Goal: Information Seeking & Learning: Check status

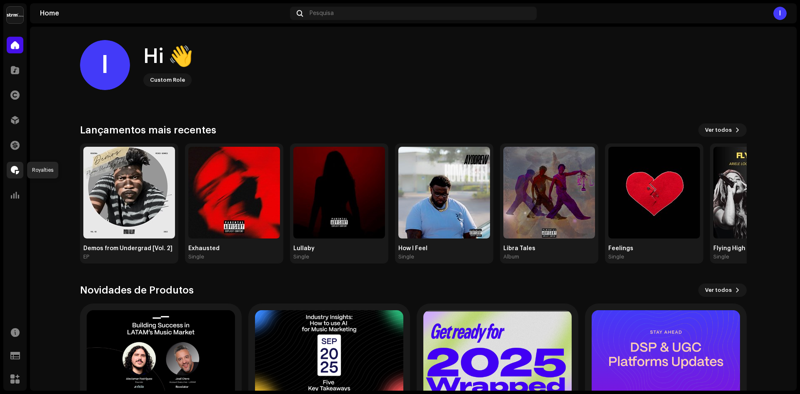
click at [15, 164] on div at bounding box center [15, 170] width 17 height 17
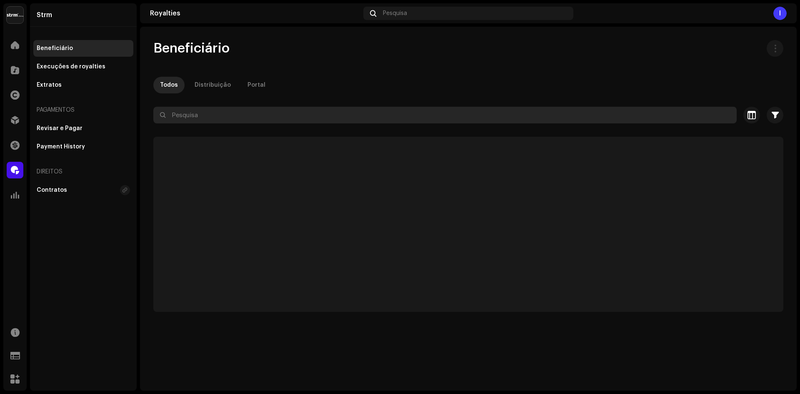
click at [186, 115] on input "text" at bounding box center [444, 115] width 583 height 17
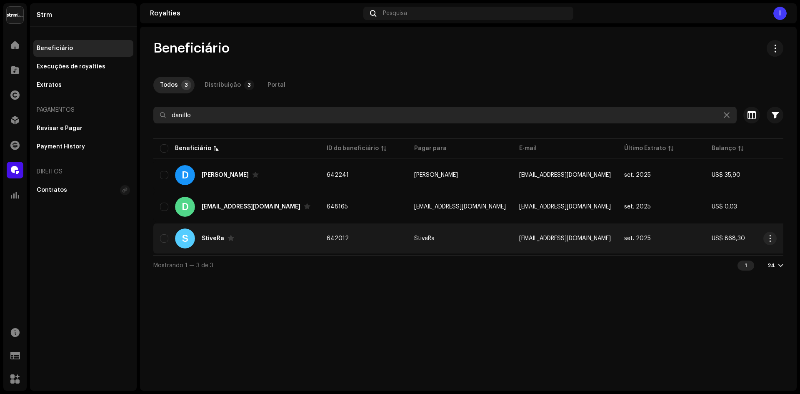
type input "danillo"
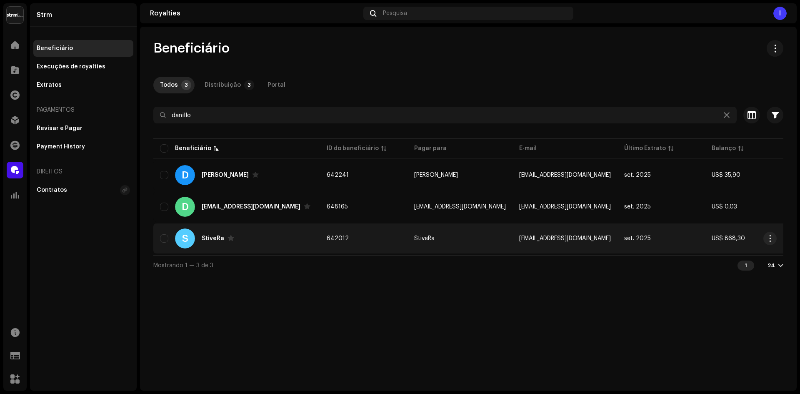
click at [357, 232] on td "642012" at bounding box center [363, 238] width 87 height 30
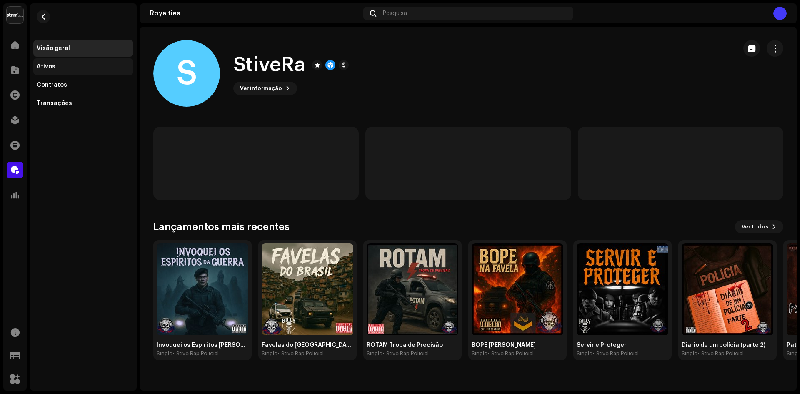
click at [76, 67] on div "Ativos" at bounding box center [83, 66] width 93 height 7
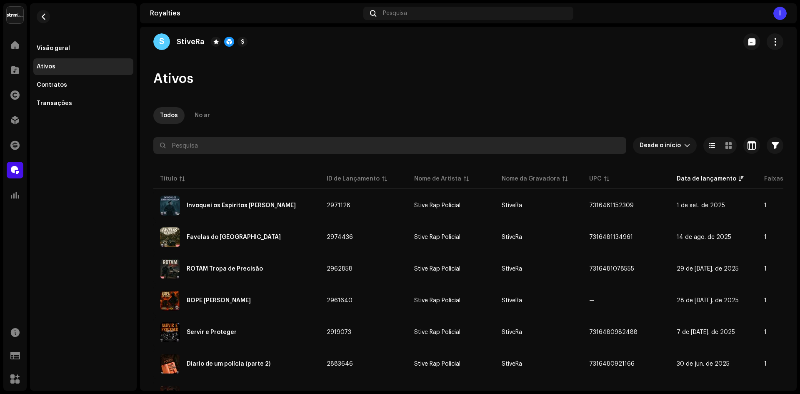
click at [234, 149] on input "text" at bounding box center [389, 145] width 473 height 17
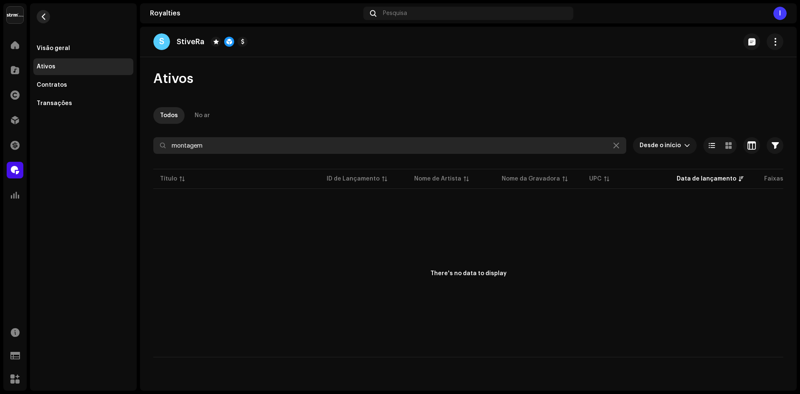
type input "montagem"
click at [42, 15] on span "button" at bounding box center [43, 16] width 6 height 7
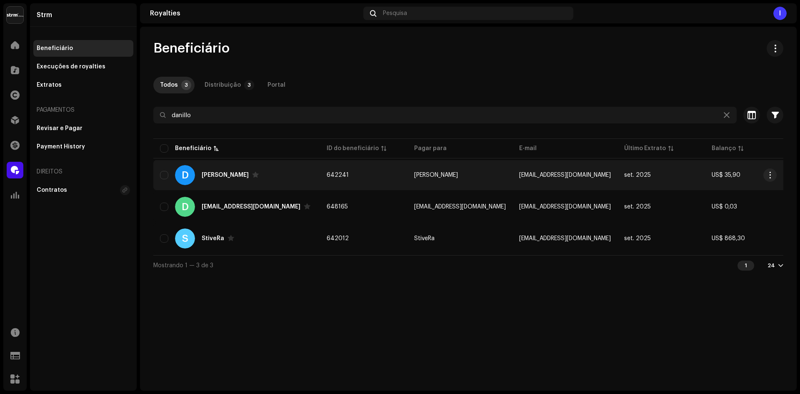
click at [247, 171] on div "D Danillo" at bounding box center [236, 175] width 153 height 20
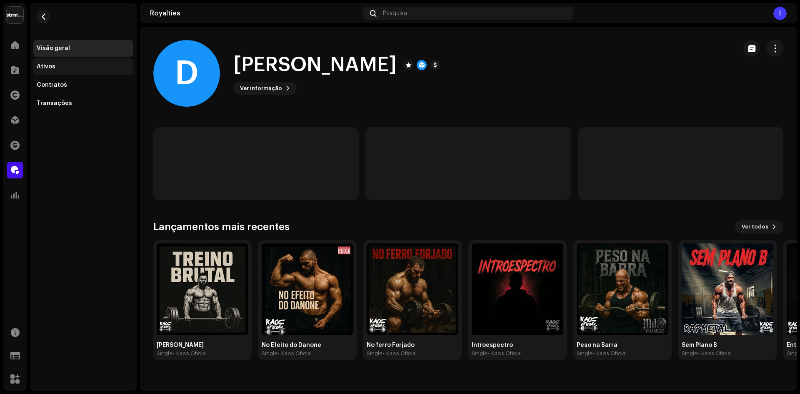
click at [70, 70] on div "Ativos" at bounding box center [83, 66] width 100 height 17
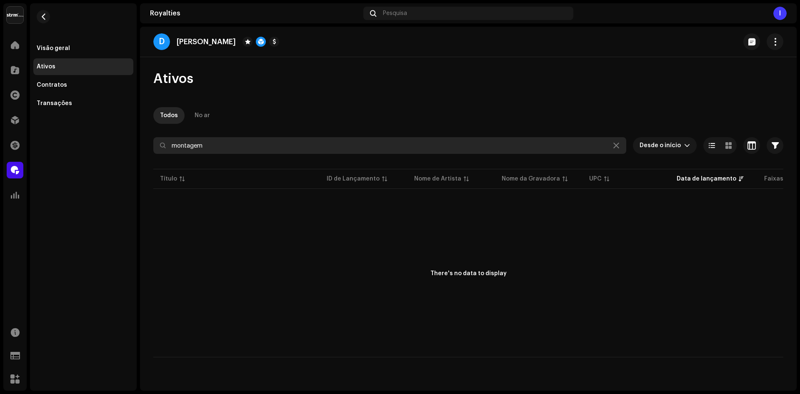
click at [226, 144] on input "montagem" at bounding box center [389, 145] width 473 height 17
type input "m"
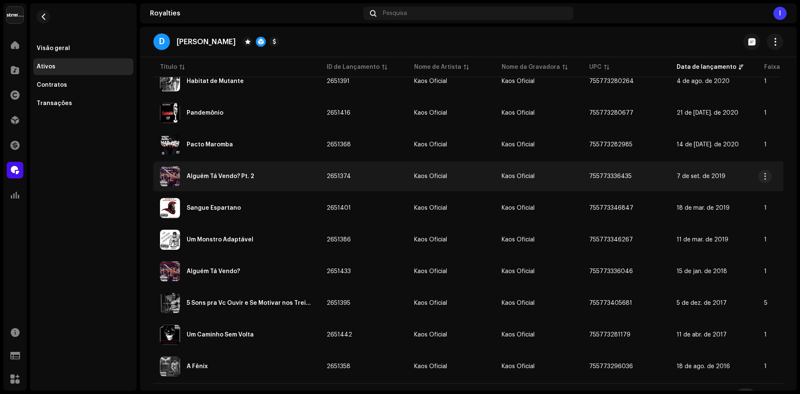
scroll to position [553, 0]
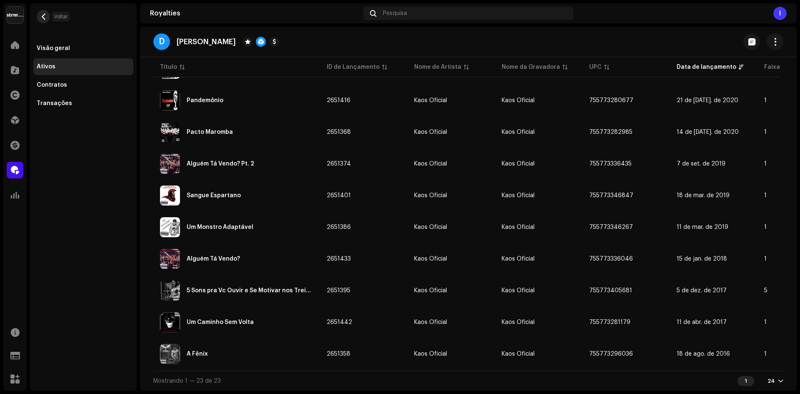
click at [44, 15] on span "button" at bounding box center [43, 16] width 6 height 7
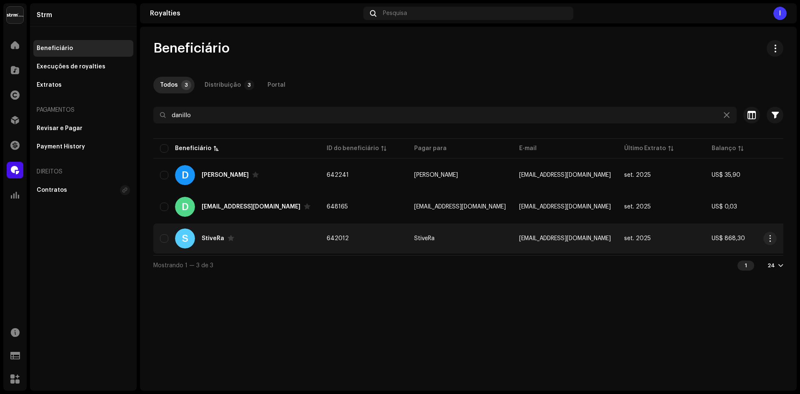
click at [244, 240] on div "S StiveRa" at bounding box center [236, 238] width 153 height 20
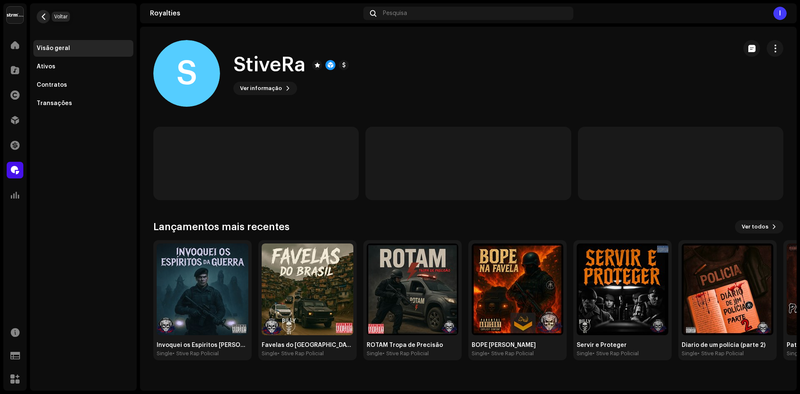
click at [44, 14] on span "button" at bounding box center [43, 16] width 6 height 7
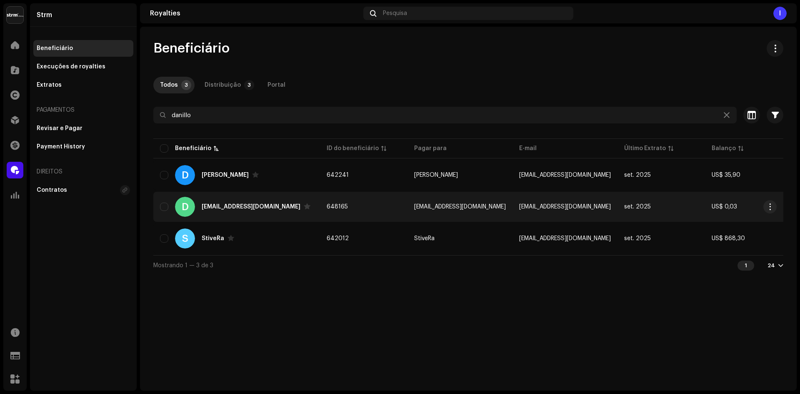
click at [319, 208] on td "D danilloduartestrong@gmail.com" at bounding box center [236, 207] width 167 height 30
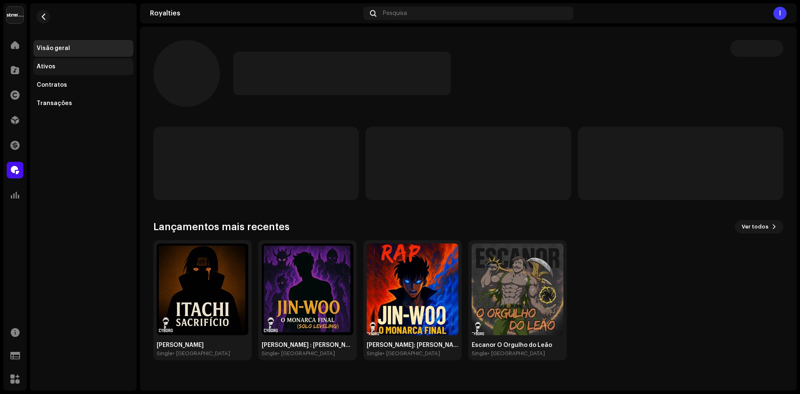
click at [77, 66] on div "Ativos" at bounding box center [83, 66] width 93 height 7
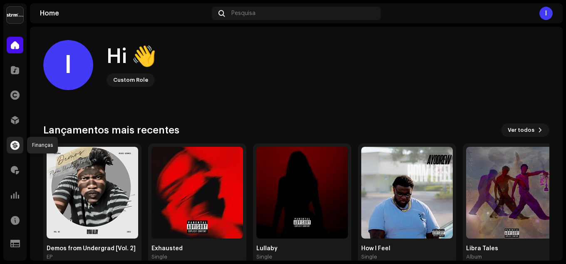
click at [18, 150] on div at bounding box center [15, 145] width 17 height 17
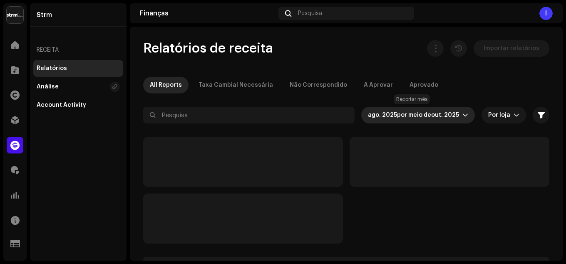
click at [394, 117] on span "ago. 2025" at bounding box center [382, 115] width 29 height 6
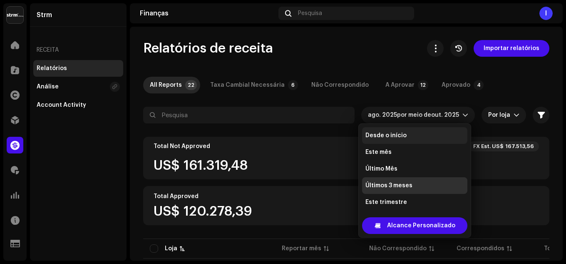
click at [399, 133] on span "Desde o início" at bounding box center [386, 135] width 41 height 8
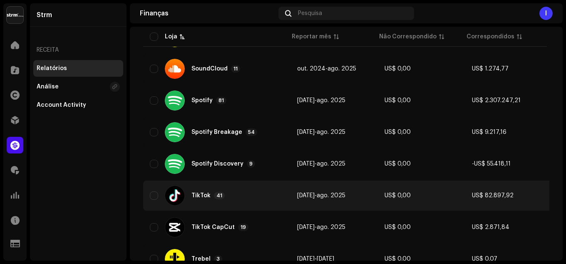
scroll to position [974, 0]
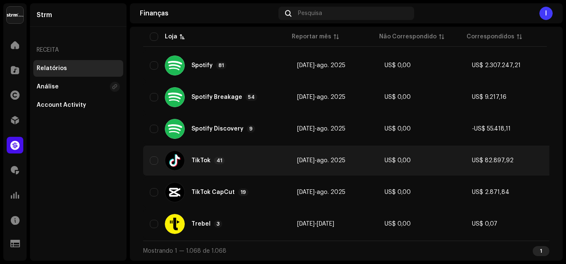
click at [295, 167] on td "[DATE] - ago. 2025" at bounding box center [334, 160] width 87 height 30
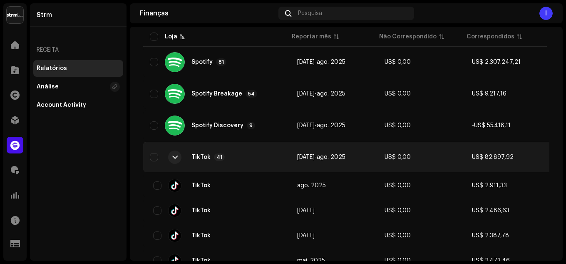
click at [252, 157] on div "TikTok 41" at bounding box center [217, 157] width 134 height 20
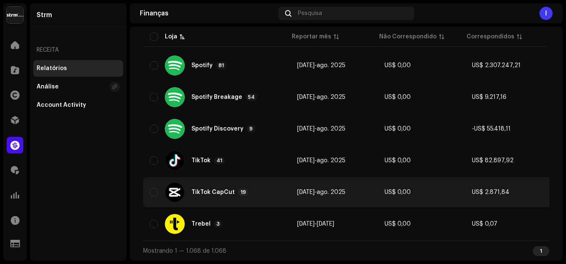
click at [260, 191] on div "TikTok CapCut 19" at bounding box center [217, 192] width 134 height 20
